Goal: Answer question/provide support

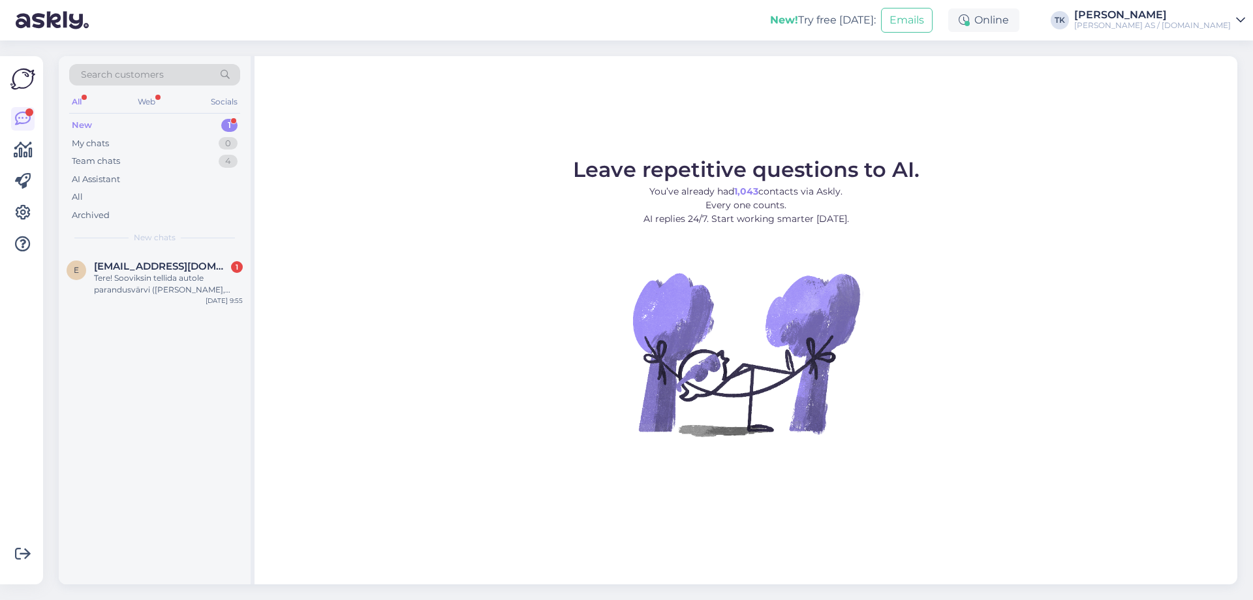
click at [79, 125] on div "New" at bounding box center [82, 125] width 20 height 13
click at [154, 287] on div "Tere! Sooviksin tellida autole parandusvärvi ([PERSON_NAME], pintsliga). Auto V…" at bounding box center [168, 284] width 149 height 24
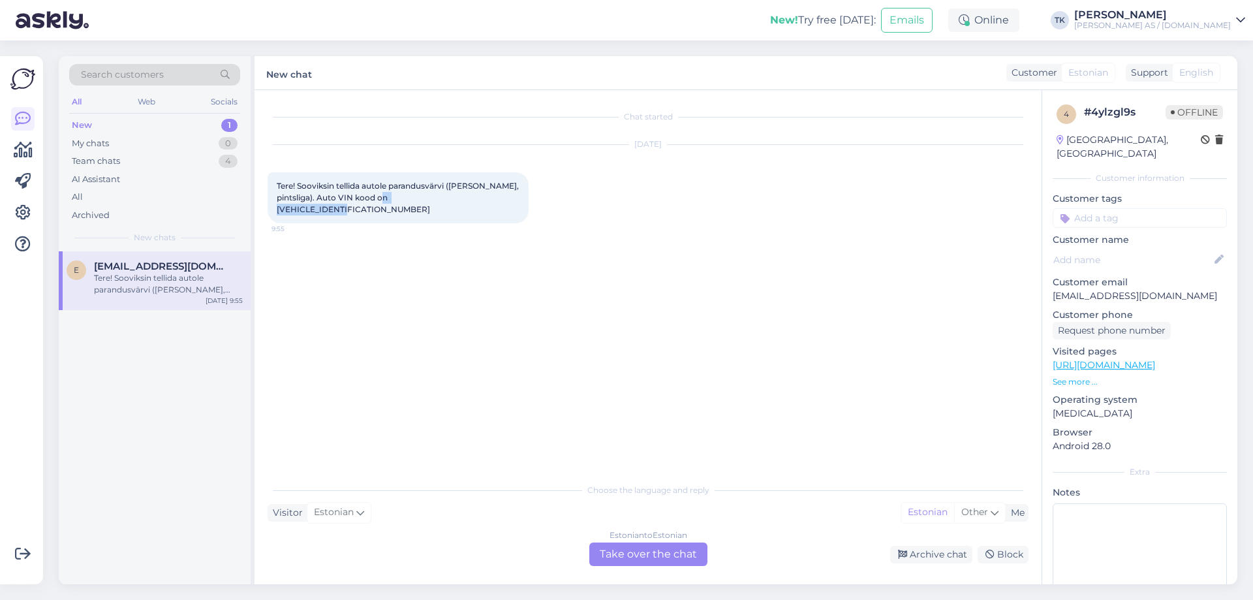
drag, startPoint x: 392, startPoint y: 195, endPoint x: 482, endPoint y: 201, distance: 90.9
click at [482, 201] on div "Tere! Sooviksin tellida autole parandusvärvi ([PERSON_NAME], pintsliga). Auto V…" at bounding box center [398, 197] width 261 height 51
copy span "[VEHICLE_IDENTIFICATION_NUMBER]"
click at [642, 550] on div "Estonian to Estonian Take over the chat" at bounding box center [649, 555] width 118 height 24
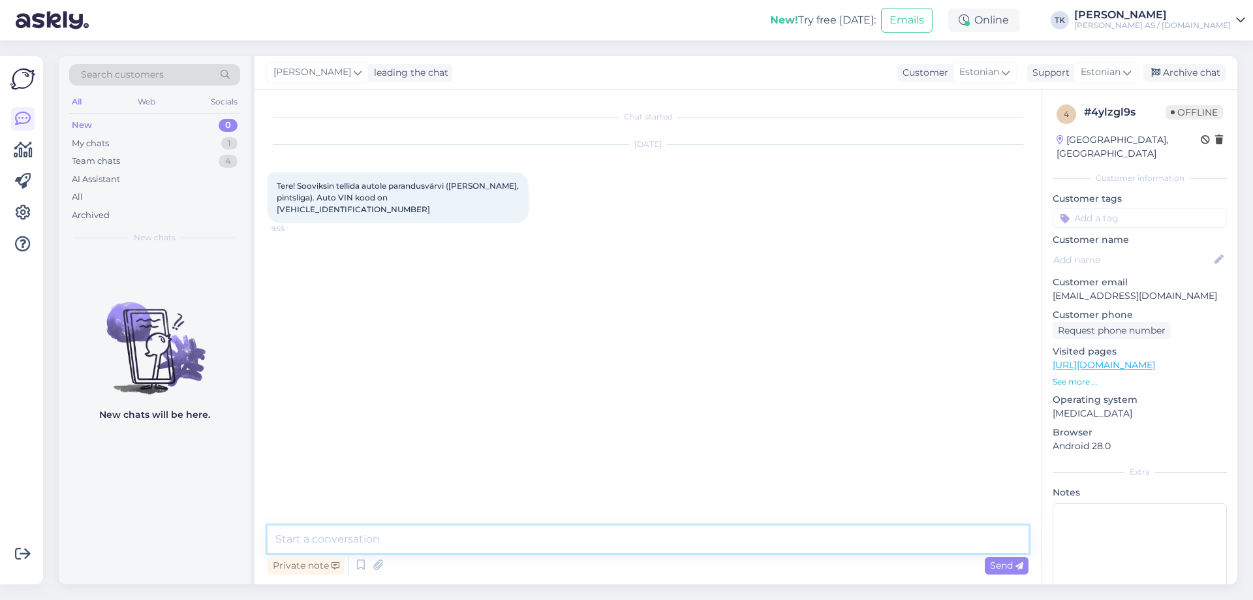
click at [331, 535] on textarea at bounding box center [648, 539] width 761 height 27
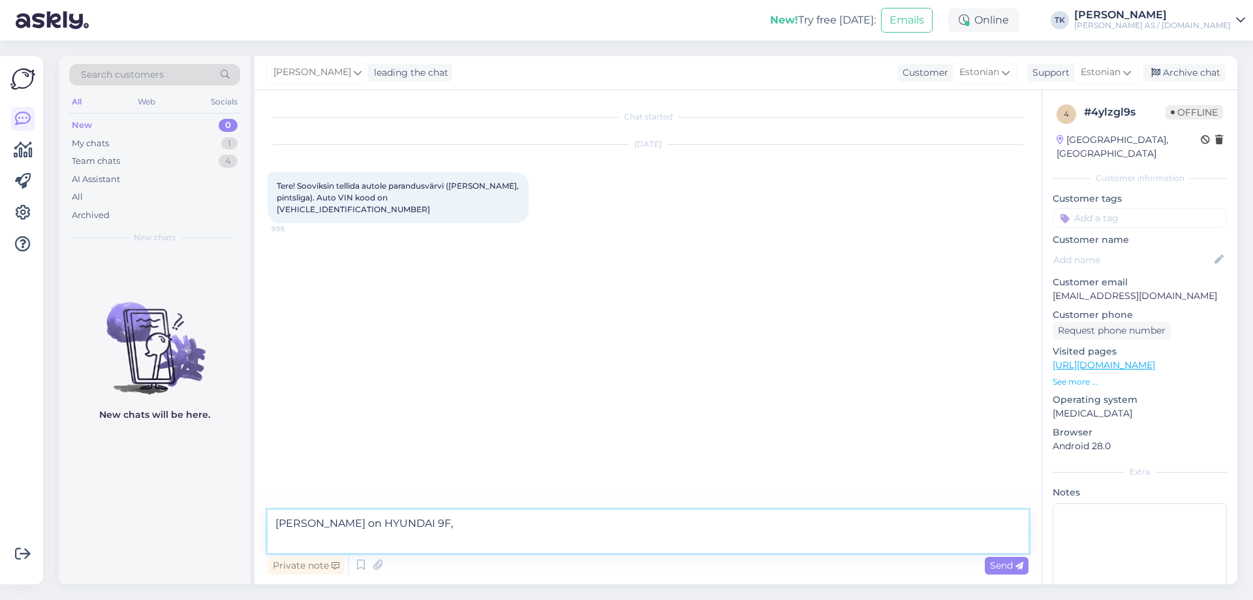
paste textarea "STONE BLACK-MET."
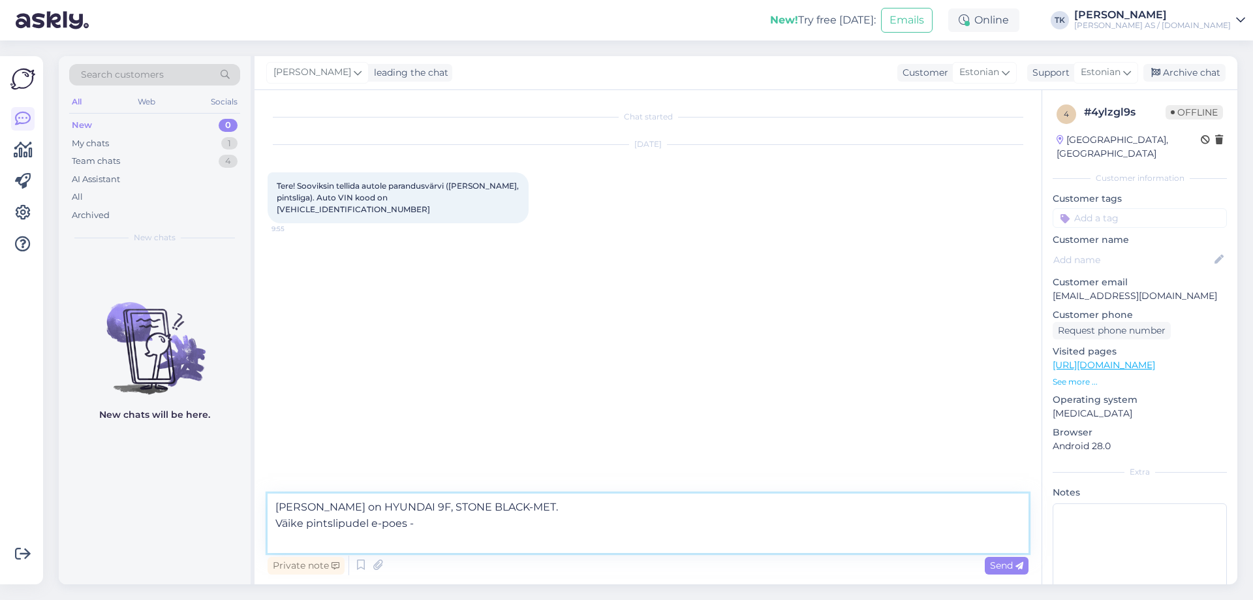
paste textarea "[URL][DOMAIN_NAME]"
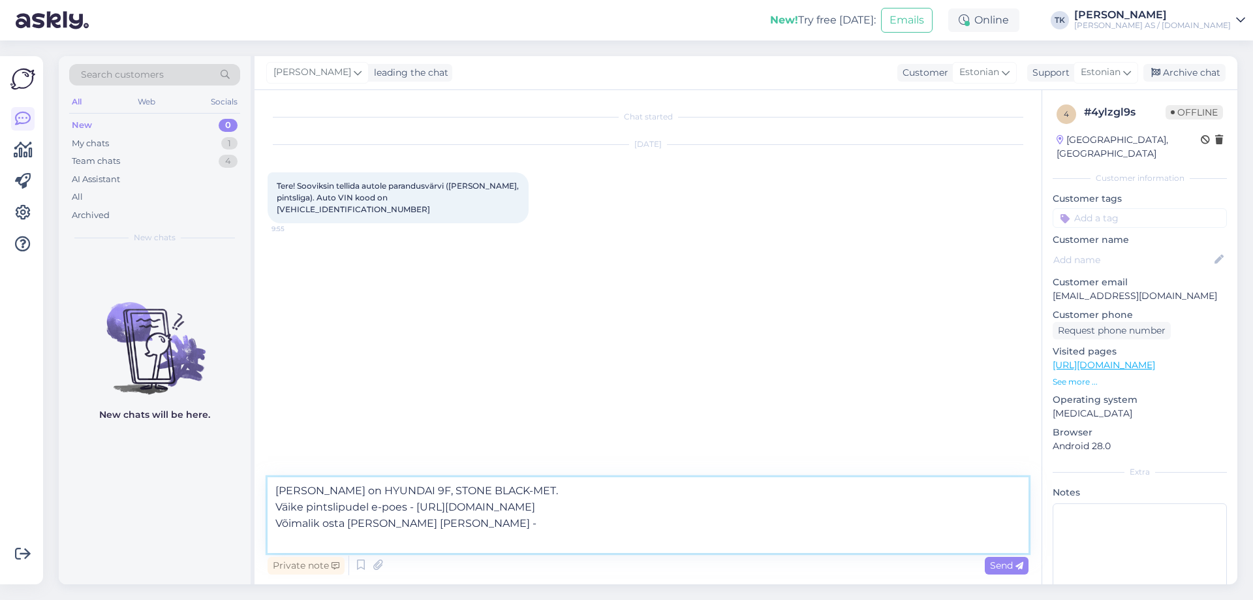
paste textarea "[URL][DOMAIN_NAME]"
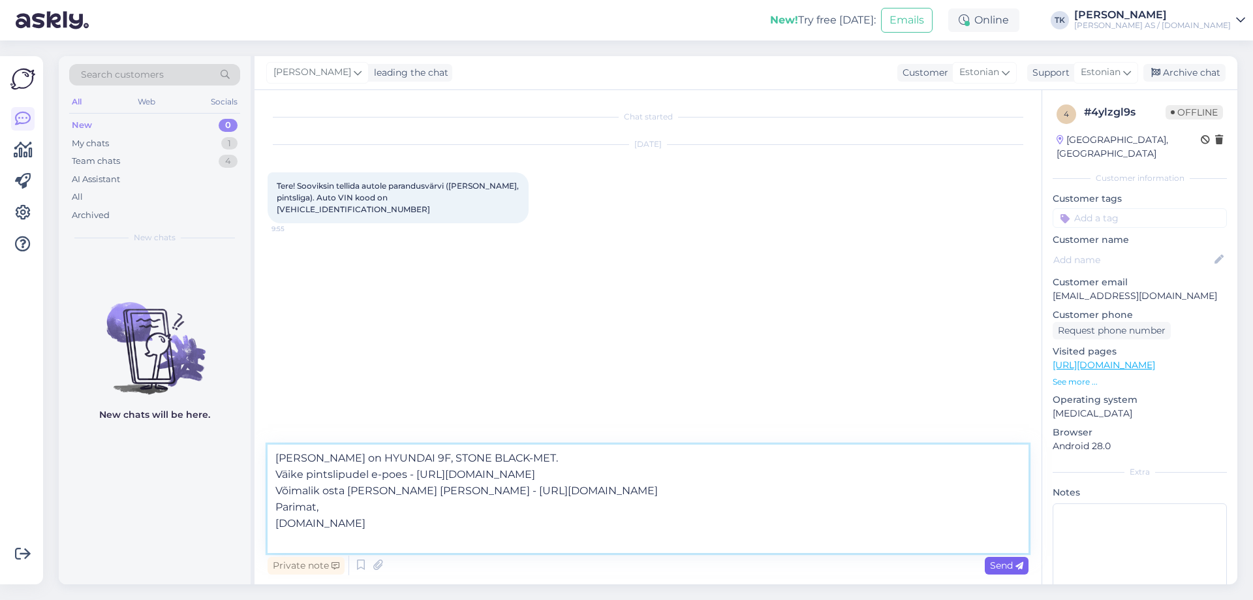
type textarea "[PERSON_NAME] on HYUNDAI 9F, STONE BLACK-MET. Väike pintslipudel e-poes - [URL]…"
click at [1009, 564] on span "Send" at bounding box center [1006, 565] width 33 height 12
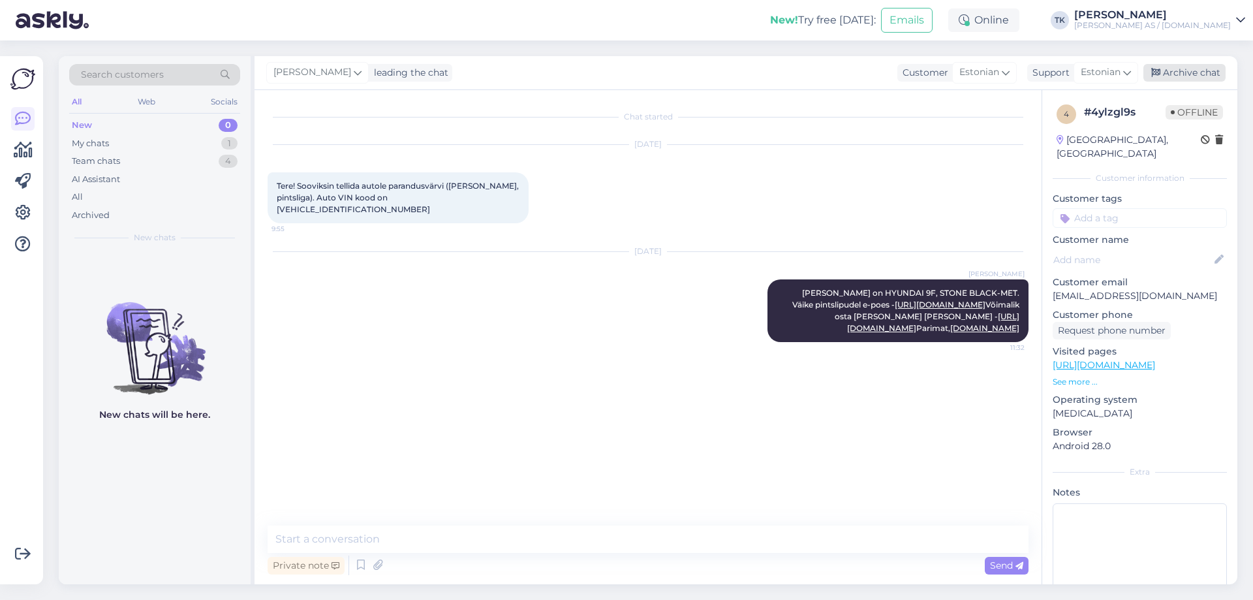
click at [1204, 72] on div "Archive chat" at bounding box center [1185, 73] width 82 height 18
